Goal: Navigation & Orientation: Find specific page/section

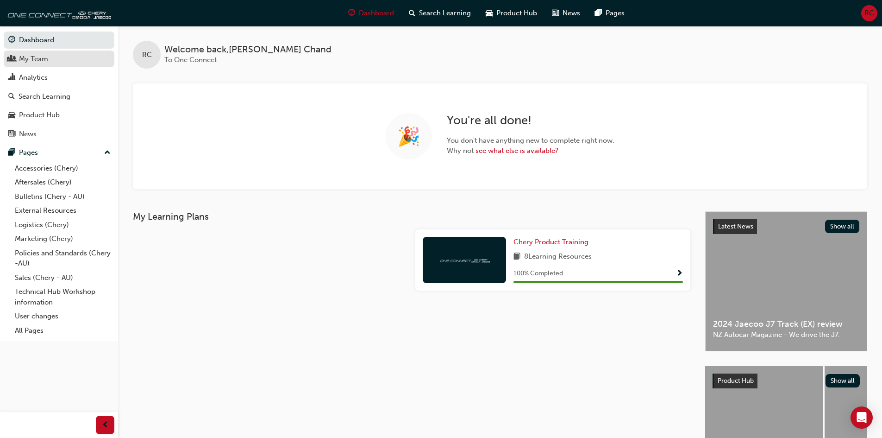
click at [34, 60] on div "My Team" at bounding box center [33, 59] width 29 height 11
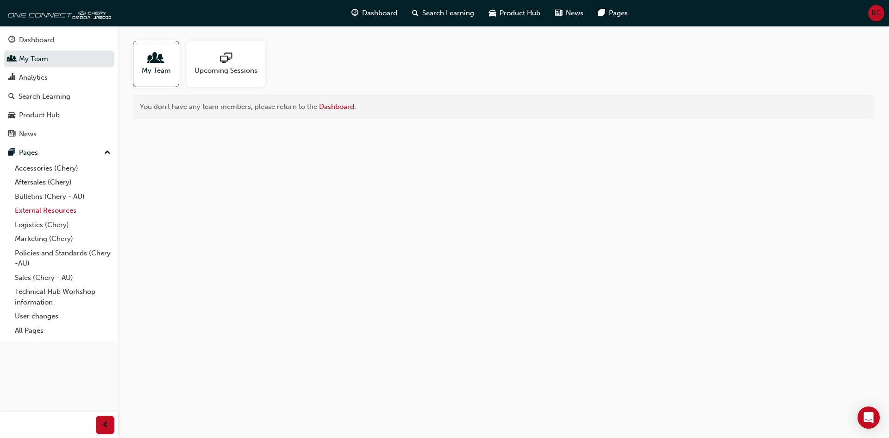
click at [52, 213] on link "External Resources" at bounding box center [62, 210] width 103 height 14
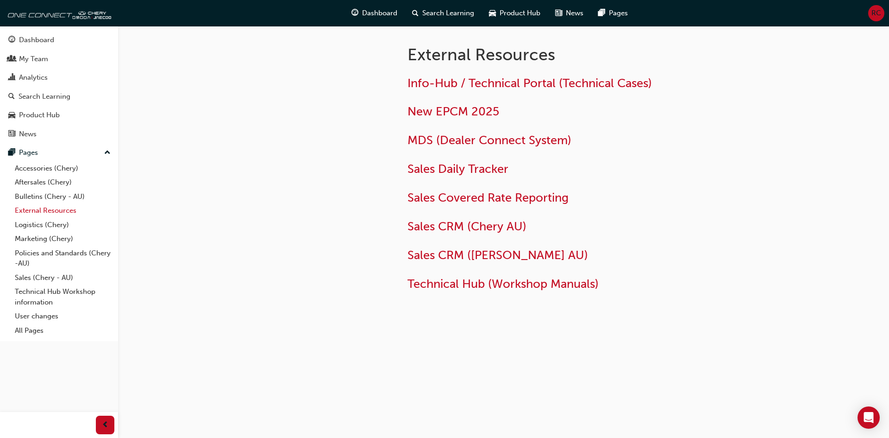
click at [56, 213] on link "External Resources" at bounding box center [62, 210] width 103 height 14
click at [50, 227] on link "Logistics (Chery)" at bounding box center [62, 225] width 103 height 14
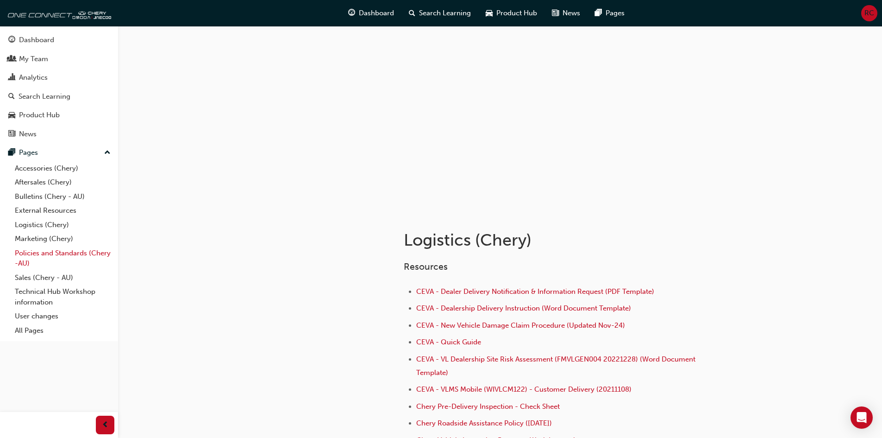
click at [49, 256] on link "Policies and Standards (Chery -AU)" at bounding box center [62, 258] width 103 height 25
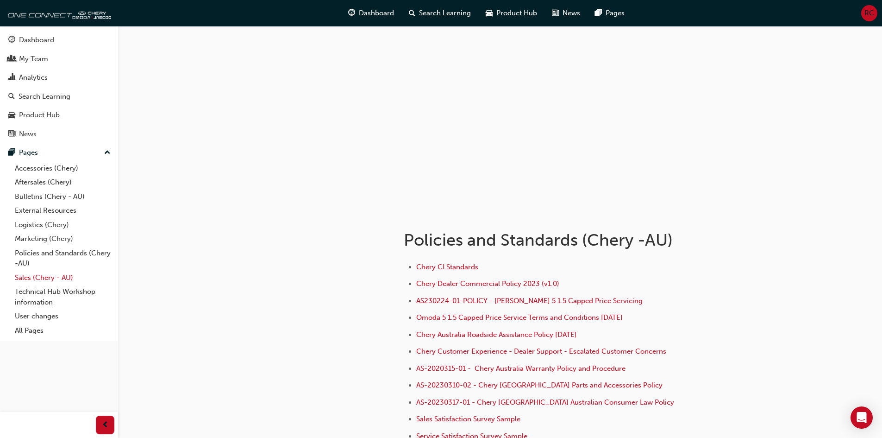
click at [33, 278] on link "Sales (Chery - AU)" at bounding box center [62, 277] width 103 height 14
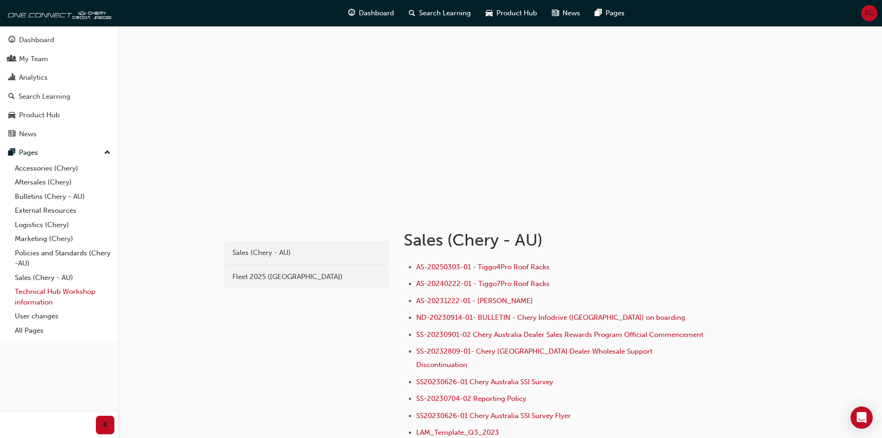
click at [48, 298] on link "Technical Hub Workshop information" at bounding box center [62, 296] width 103 height 25
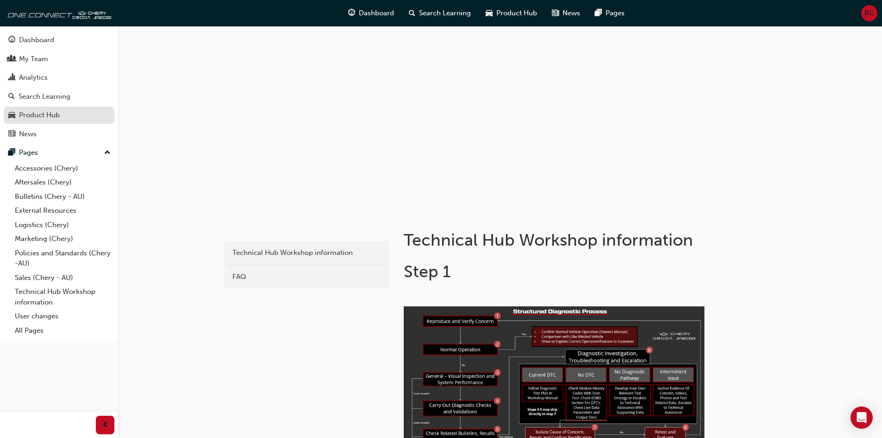
click at [46, 119] on div "Product Hub" at bounding box center [39, 115] width 41 height 11
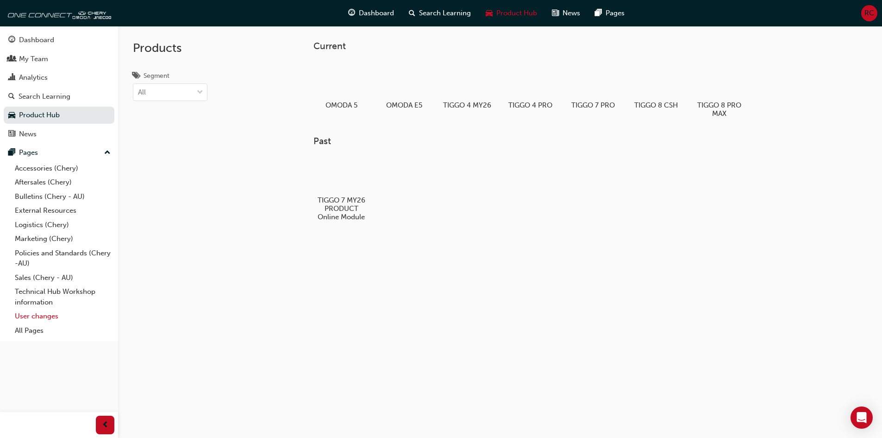
click at [45, 315] on link "User changes" at bounding box center [62, 316] width 103 height 14
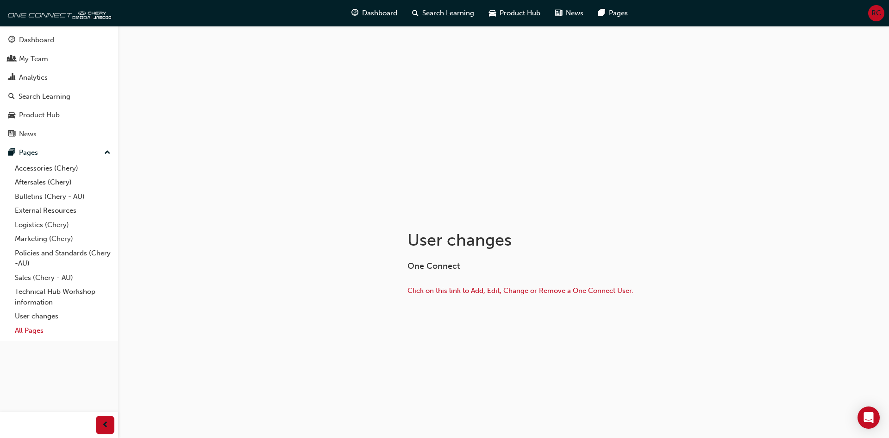
click at [38, 333] on link "All Pages" at bounding box center [62, 330] width 103 height 14
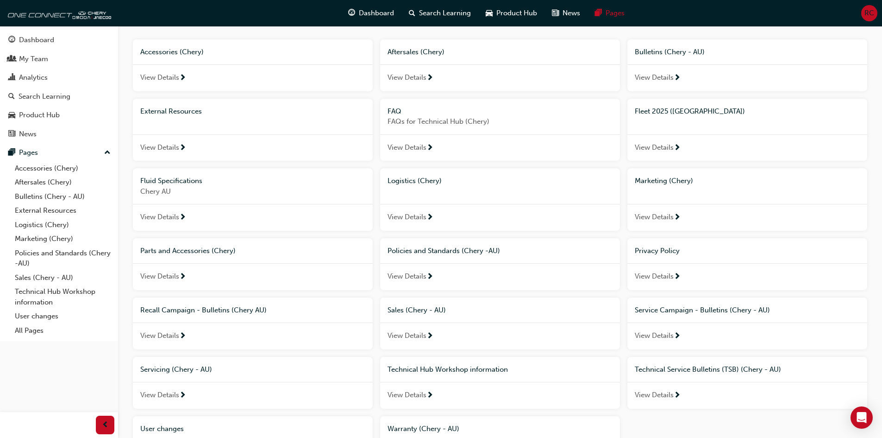
scroll to position [154, 0]
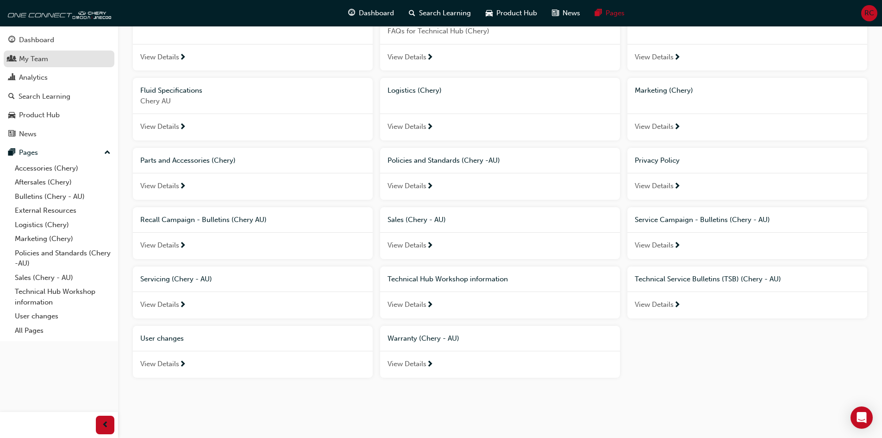
click at [28, 58] on div "My Team" at bounding box center [33, 59] width 29 height 11
